Goal: Task Accomplishment & Management: Manage account settings

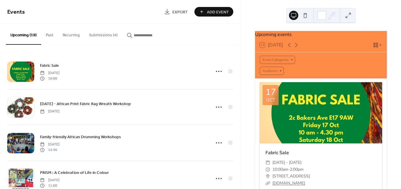
click at [91, 38] on button "Submissions (4)" at bounding box center [103, 33] width 38 height 21
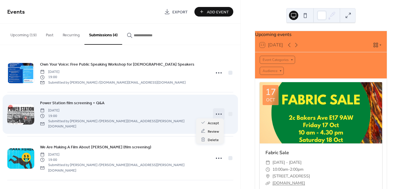
click at [216, 113] on icon at bounding box center [218, 113] width 9 height 9
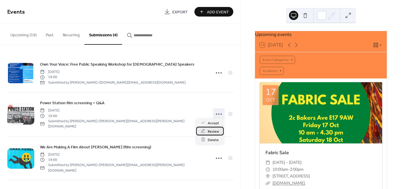
click at [215, 132] on span "Review" at bounding box center [213, 131] width 11 height 6
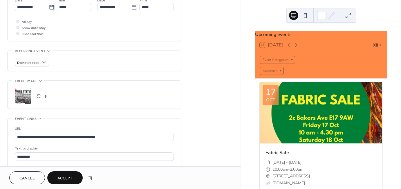
scroll to position [244, 0]
click at [24, 87] on div ";" at bounding box center [23, 95] width 16 height 16
click at [61, 181] on span "Accept" at bounding box center [64, 178] width 15 height 6
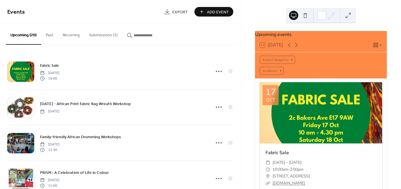
click at [92, 32] on button "Submissions (3)" at bounding box center [103, 33] width 38 height 21
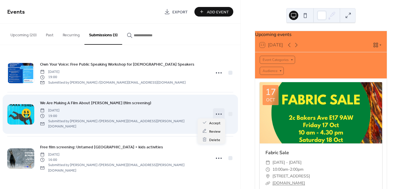
click at [220, 112] on icon at bounding box center [218, 113] width 9 height 9
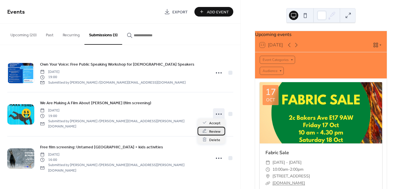
click at [212, 131] on span "Review" at bounding box center [214, 131] width 11 height 6
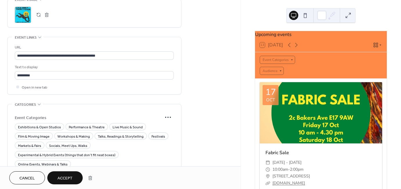
scroll to position [325, 0]
click at [25, 133] on span "Film & Moving Image" at bounding box center [34, 136] width 32 height 6
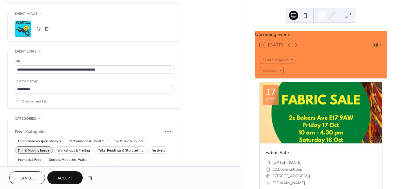
scroll to position [347, 0]
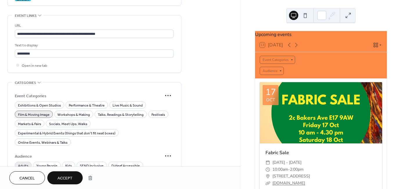
click at [18, 163] on span "Adults" at bounding box center [23, 166] width 10 height 6
click at [38, 163] on span "Young People" at bounding box center [46, 166] width 21 height 6
click at [55, 178] on button "Accept" at bounding box center [64, 177] width 35 height 13
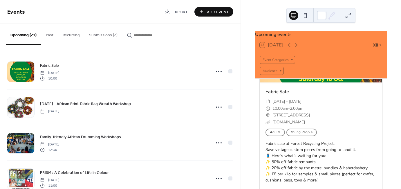
click at [103, 35] on button "Submissions (2)" at bounding box center [103, 33] width 38 height 21
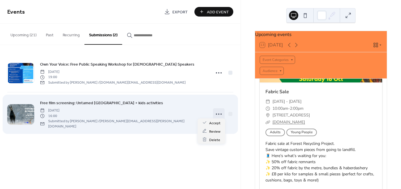
click at [216, 115] on icon at bounding box center [218, 113] width 9 height 9
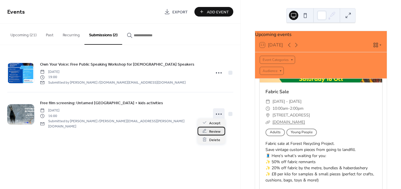
click at [213, 133] on span "Review" at bounding box center [214, 131] width 11 height 6
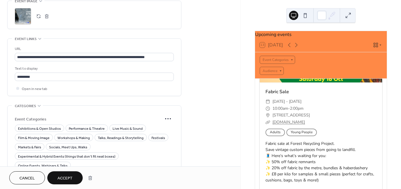
scroll to position [323, 0]
click at [68, 135] on span "Workshops & Making" at bounding box center [73, 138] width 32 height 6
click at [32, 135] on span "Film & Moving Image" at bounding box center [34, 138] width 32 height 6
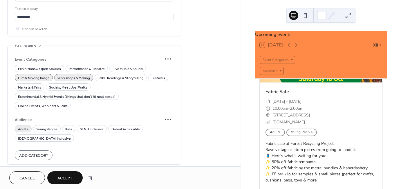
click at [27, 126] on span "Adults" at bounding box center [23, 129] width 10 height 6
drag, startPoint x: 46, startPoint y: 108, endPoint x: 65, endPoint y: 113, distance: 19.4
click at [65, 125] on div "Adults Young People Kids SEND Inclusive D/deaf Accessible [DEMOGRAPHIC_DATA] In…" at bounding box center [94, 133] width 159 height 17
click at [65, 126] on span "Kids" at bounding box center [68, 129] width 7 height 6
click at [51, 126] on span "Young People" at bounding box center [46, 129] width 21 height 6
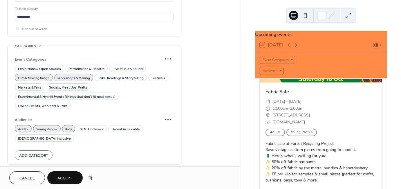
click at [58, 180] on span "Accept" at bounding box center [64, 178] width 15 height 6
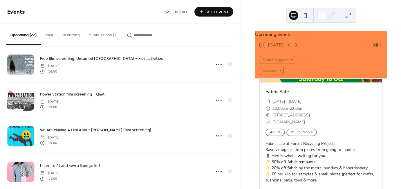
scroll to position [292, 0]
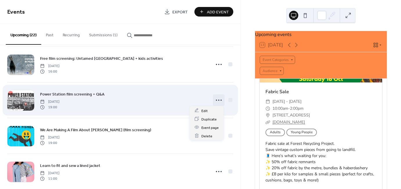
click at [218, 99] on icon at bounding box center [218, 99] width 9 height 9
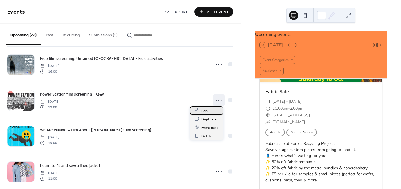
click at [209, 112] on div "Edit" at bounding box center [207, 110] width 34 height 8
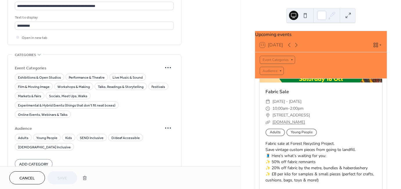
scroll to position [375, 0]
click at [43, 84] on span "Film & Moving Image" at bounding box center [34, 87] width 32 height 6
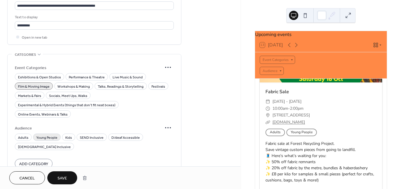
click at [41, 135] on span "Young People" at bounding box center [46, 138] width 21 height 6
click at [23, 135] on span "Adults" at bounding box center [23, 138] width 10 height 6
click at [64, 183] on button "Save" at bounding box center [62, 177] width 30 height 13
